Goal: Task Accomplishment & Management: Use online tool/utility

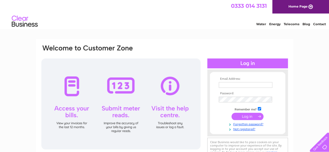
type input "xlhairdesign@live.co.uk"
click at [244, 117] on input "submit" at bounding box center [247, 116] width 32 height 7
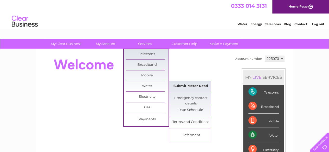
click at [179, 84] on link "Submit Meter Read" at bounding box center [190, 86] width 43 height 10
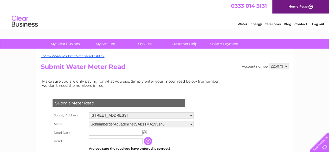
click at [143, 132] on img at bounding box center [144, 132] width 4 height 4
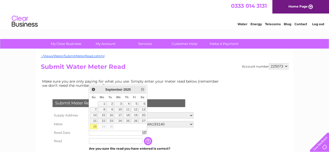
click at [94, 125] on link "28" at bounding box center [93, 126] width 7 height 5
type input "2025/09/28"
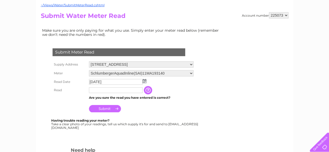
scroll to position [54, 0]
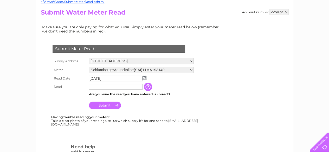
click at [95, 88] on input "text" at bounding box center [116, 87] width 54 height 6
type input "2"
type input "00779"
click at [106, 106] on input "Submit" at bounding box center [105, 105] width 32 height 7
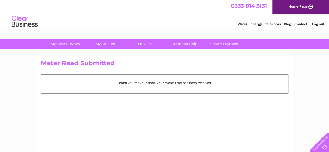
click at [317, 25] on link "Log out" at bounding box center [318, 24] width 12 height 4
